Goal: Task Accomplishment & Management: Manage account settings

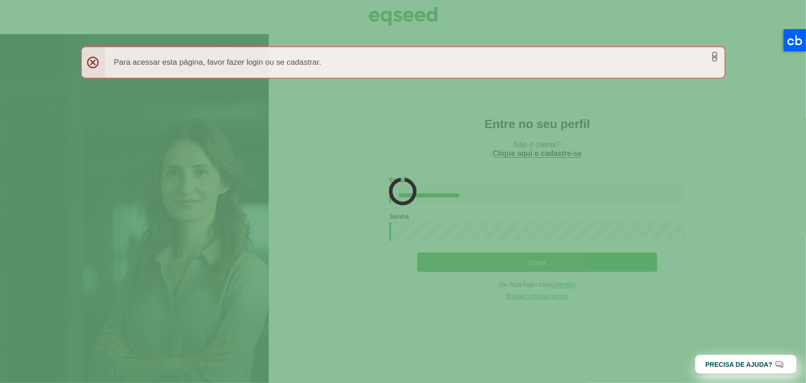
click at [716, 56] on link "×" at bounding box center [715, 57] width 6 height 10
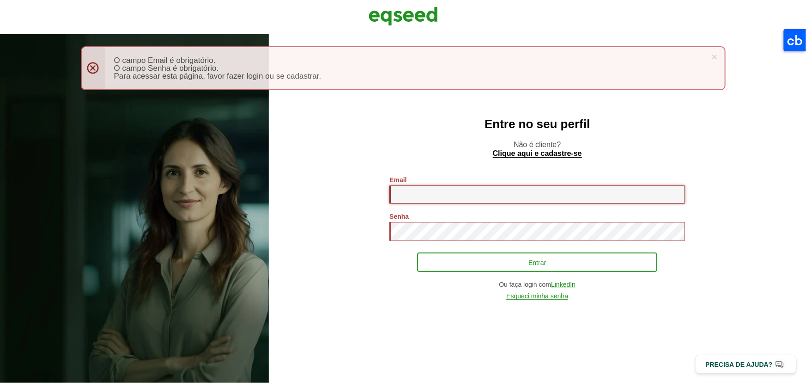
type input "**********"
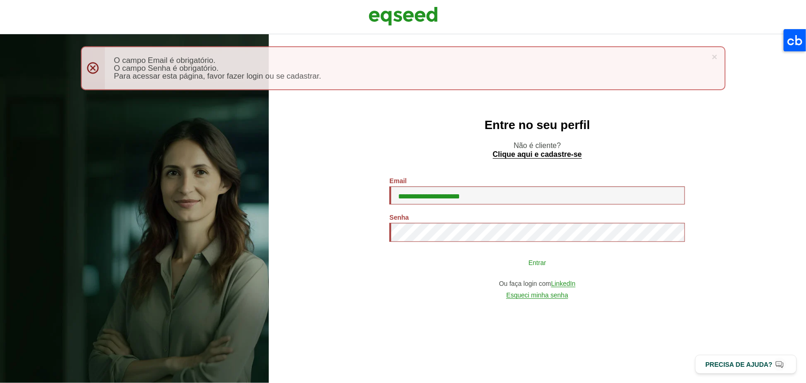
click at [520, 259] on button "Entrar" at bounding box center [537, 262] width 240 height 18
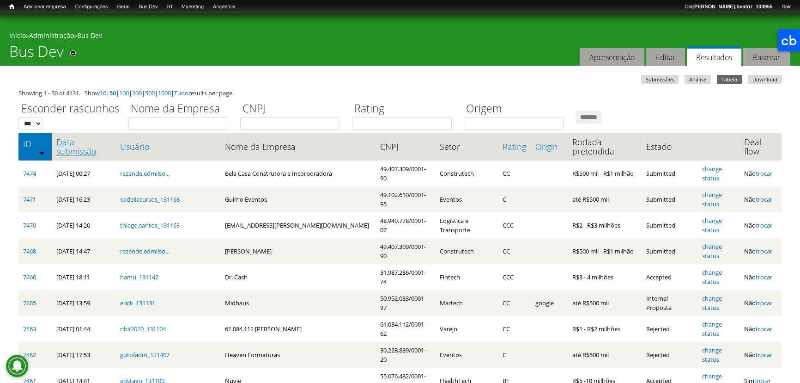
click at [74, 152] on link "Data submissão" at bounding box center [83, 146] width 55 height 18
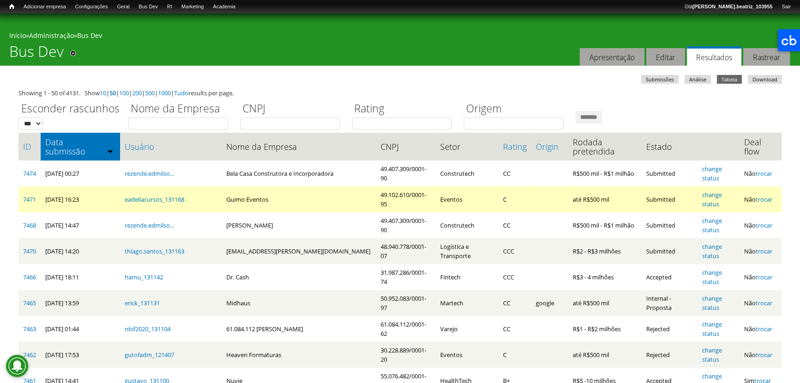
drag, startPoint x: 772, startPoint y: 250, endPoint x: 317, endPoint y: 208, distance: 457.1
click at [772, 250] on link "trocar" at bounding box center [764, 251] width 17 height 8
